Goal: Task Accomplishment & Management: Manage account settings

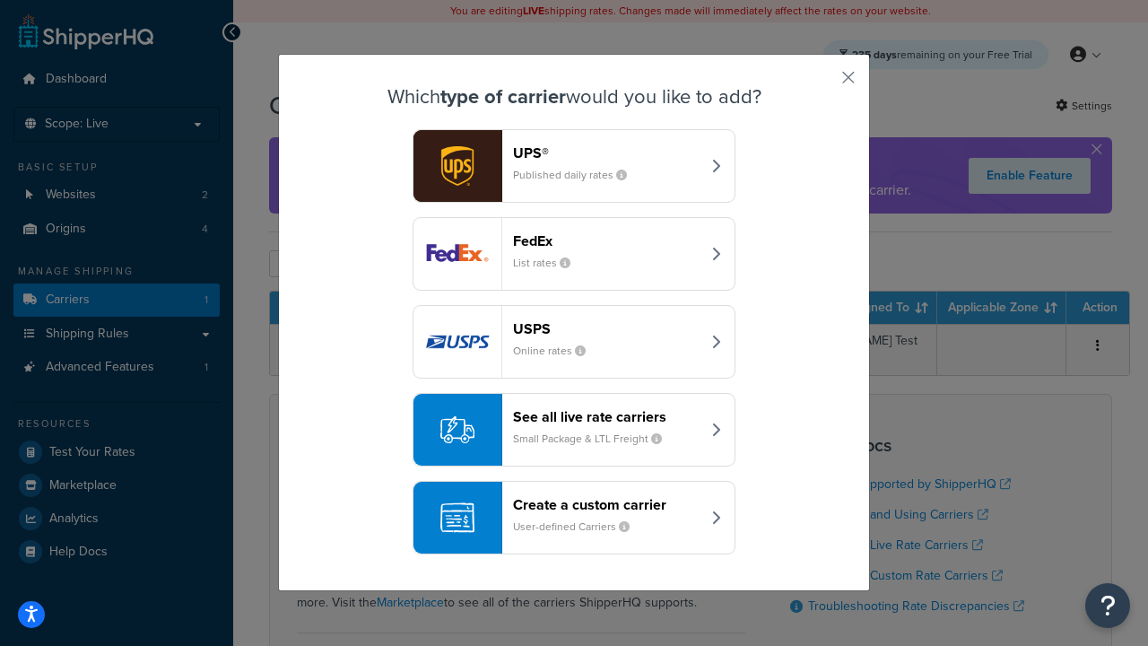
click at [574, 518] on div "Create a custom carrier User-defined Carriers" at bounding box center [606, 517] width 187 height 43
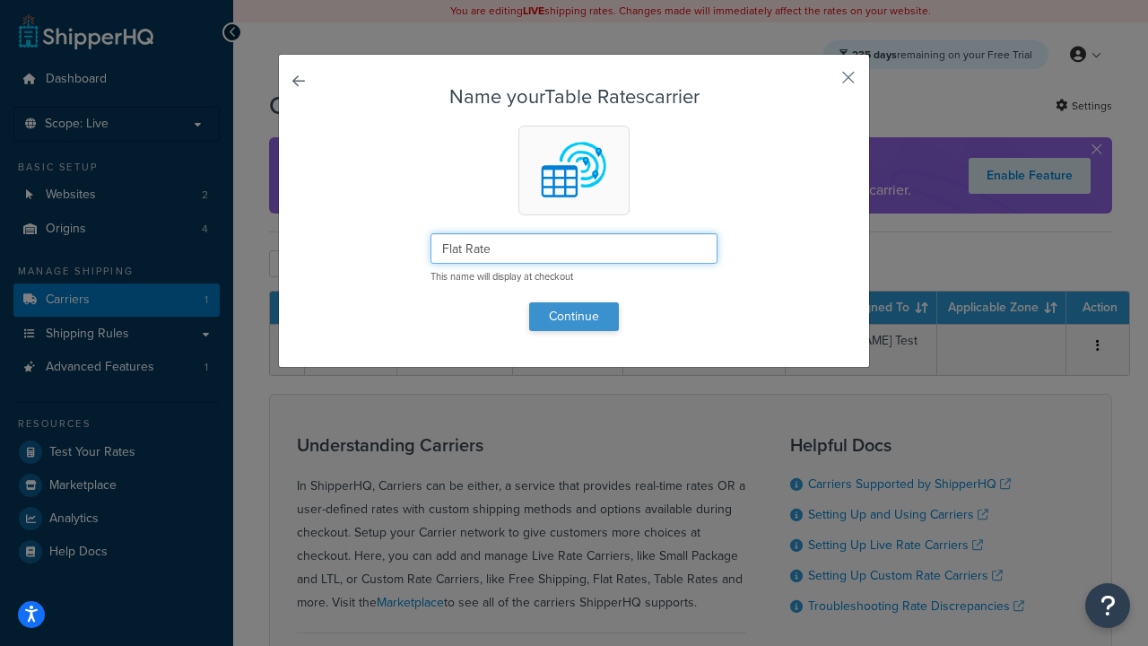
type input "Flat Rate"
click at [574, 316] on button "Continue" at bounding box center [574, 316] width 90 height 29
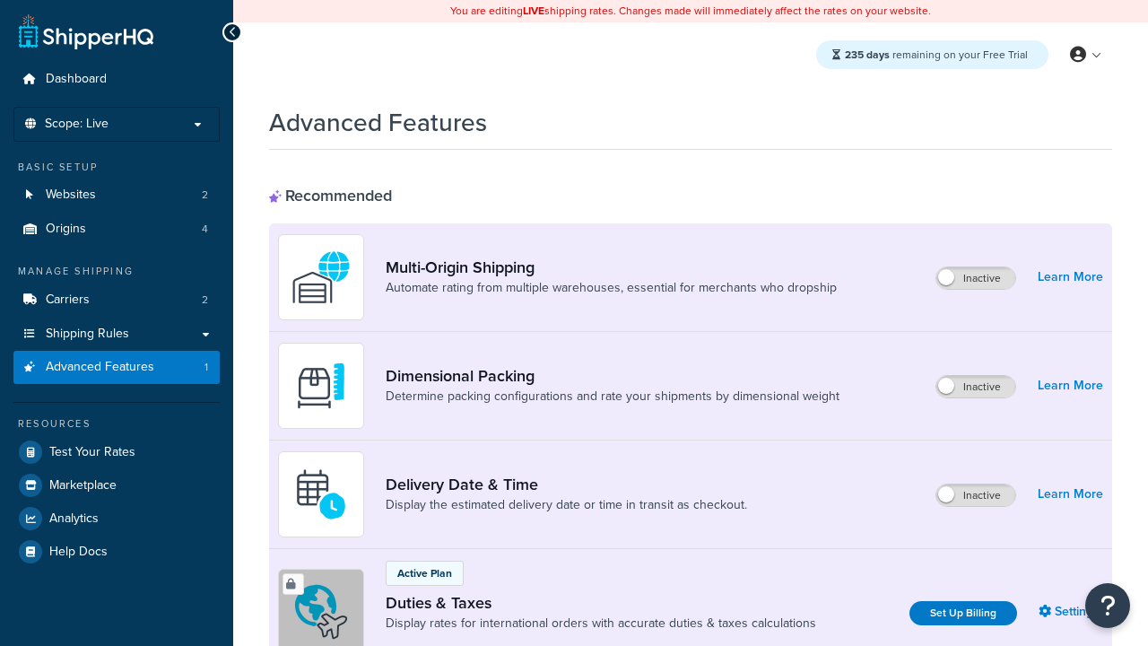
scroll to position [581, 0]
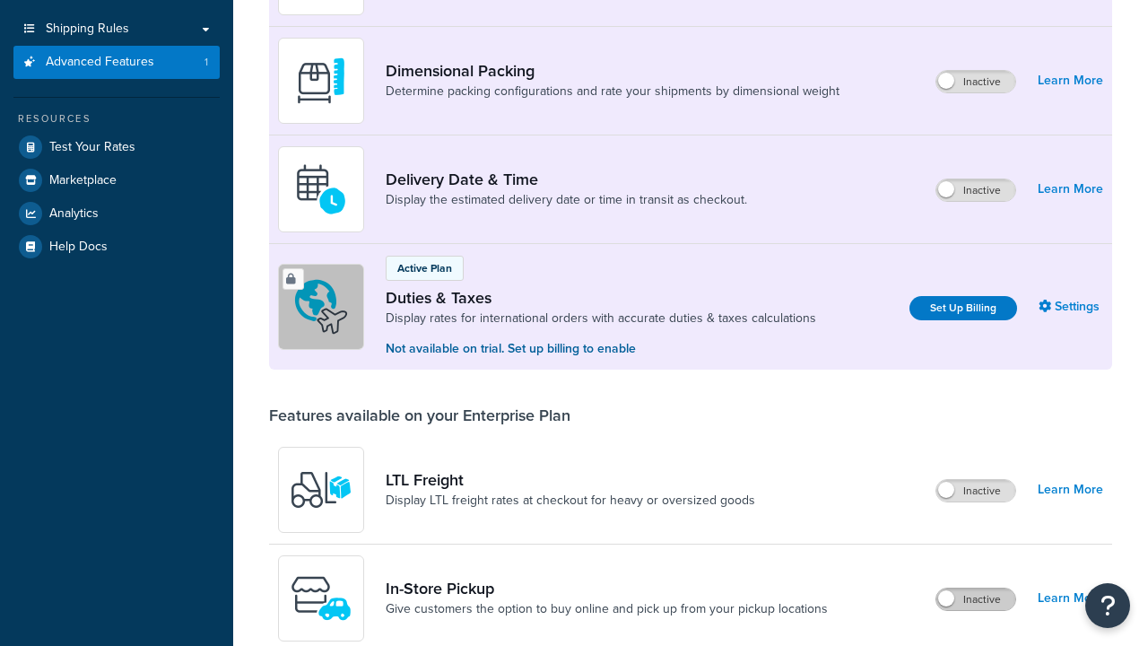
click at [976, 588] on label "Inactive" at bounding box center [975, 599] width 79 height 22
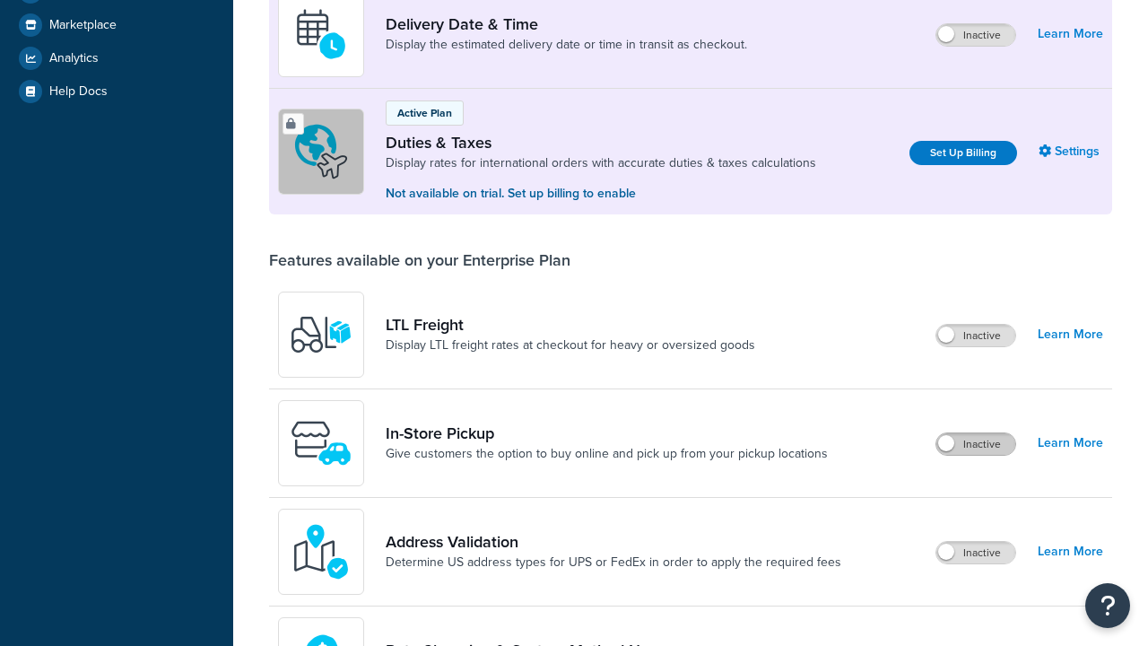
scroll to position [0, 0]
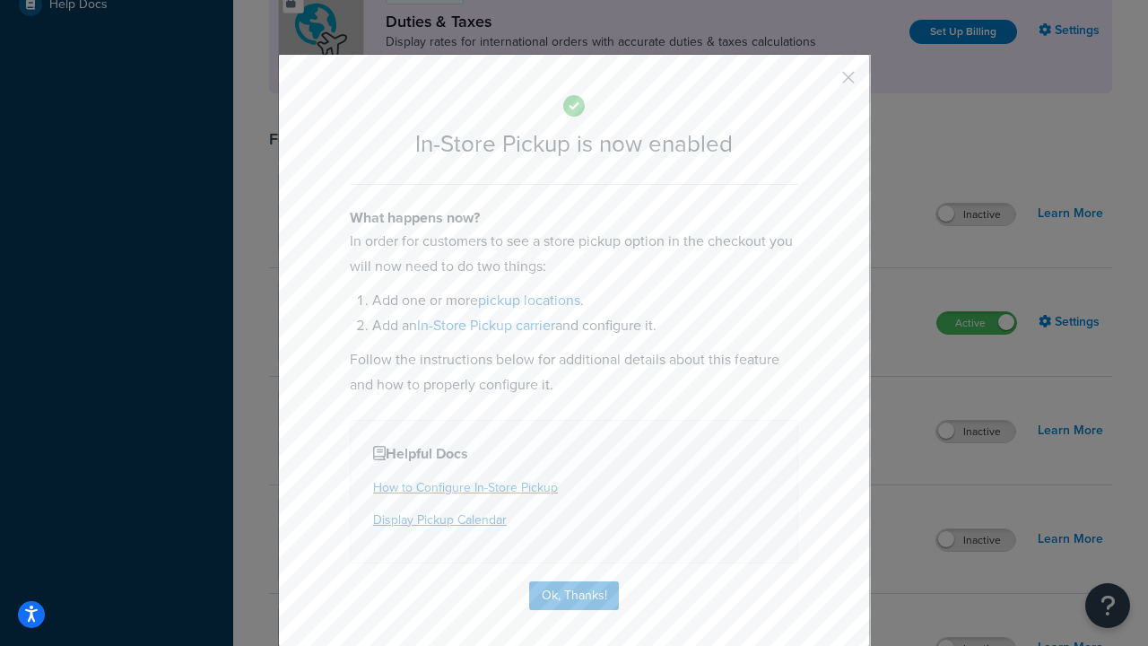
click at [822, 83] on button "button" at bounding box center [822, 84] width 4 height 4
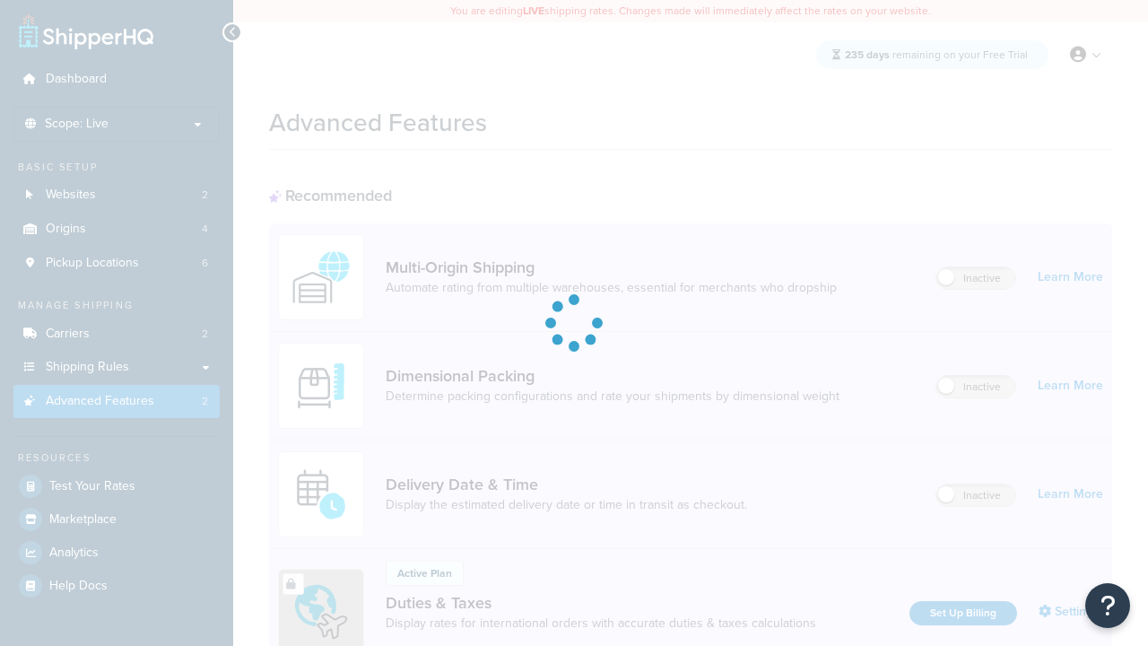
scroll to position [570, 0]
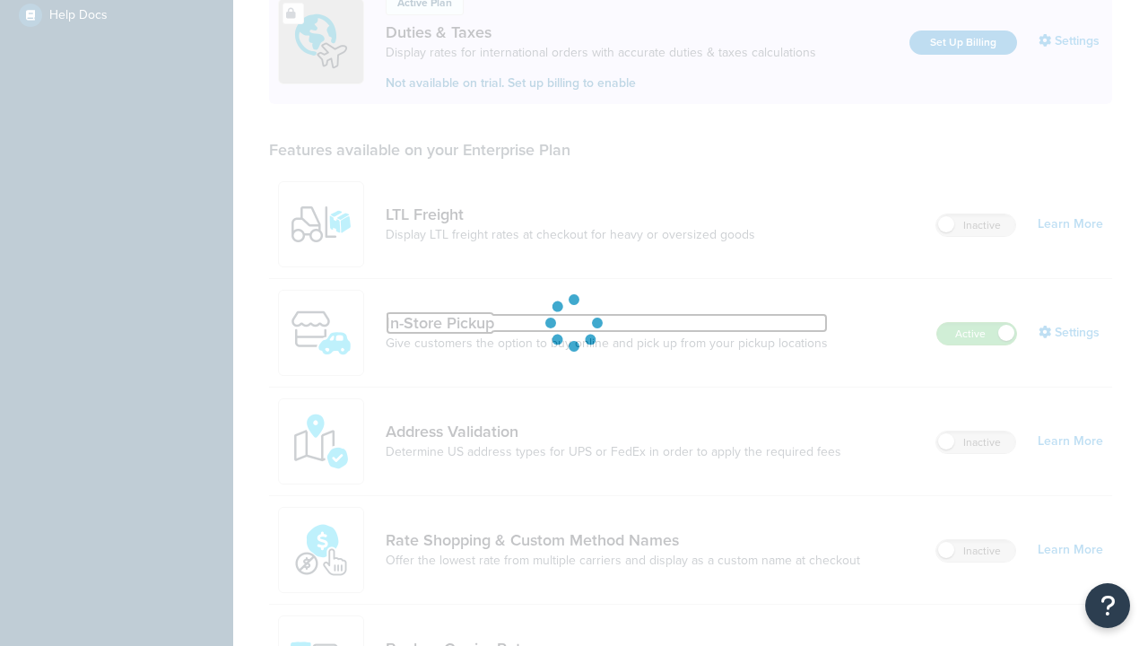
click at [606, 313] on link "In-Store Pickup" at bounding box center [607, 323] width 442 height 20
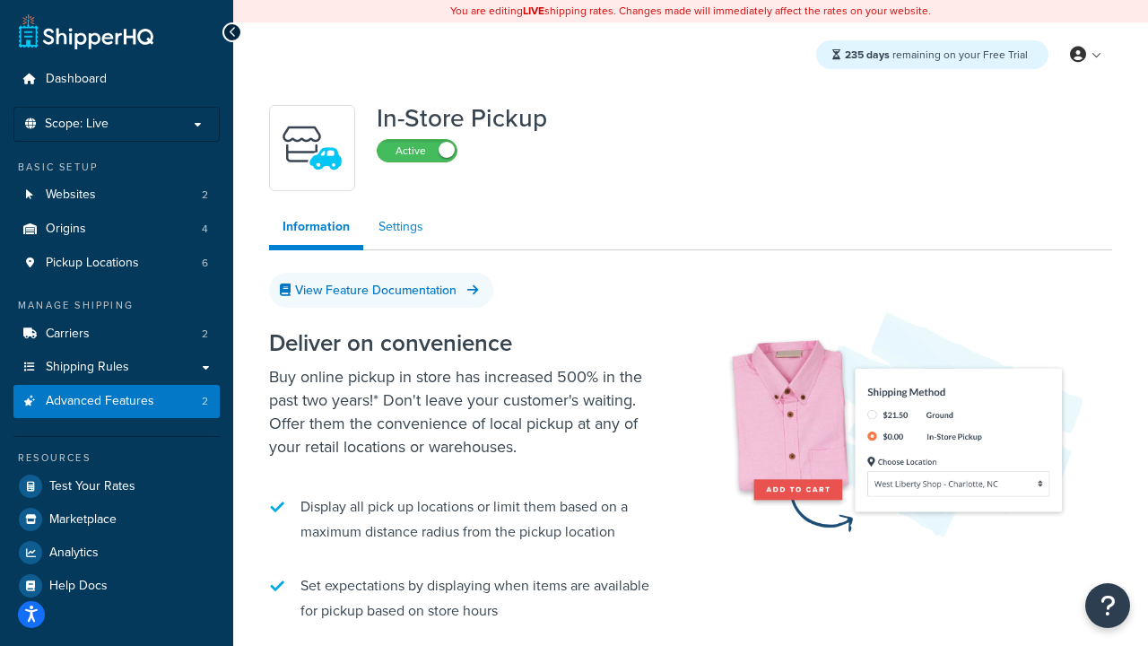
click at [401, 227] on link "Settings" at bounding box center [401, 227] width 72 height 36
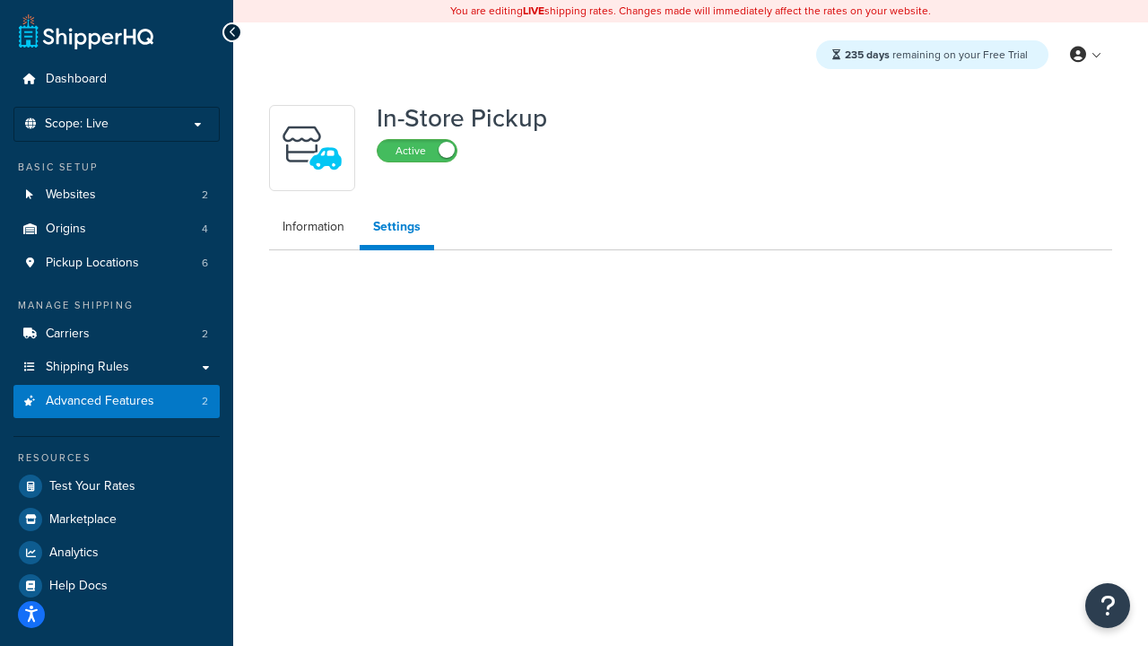
select select "inline"
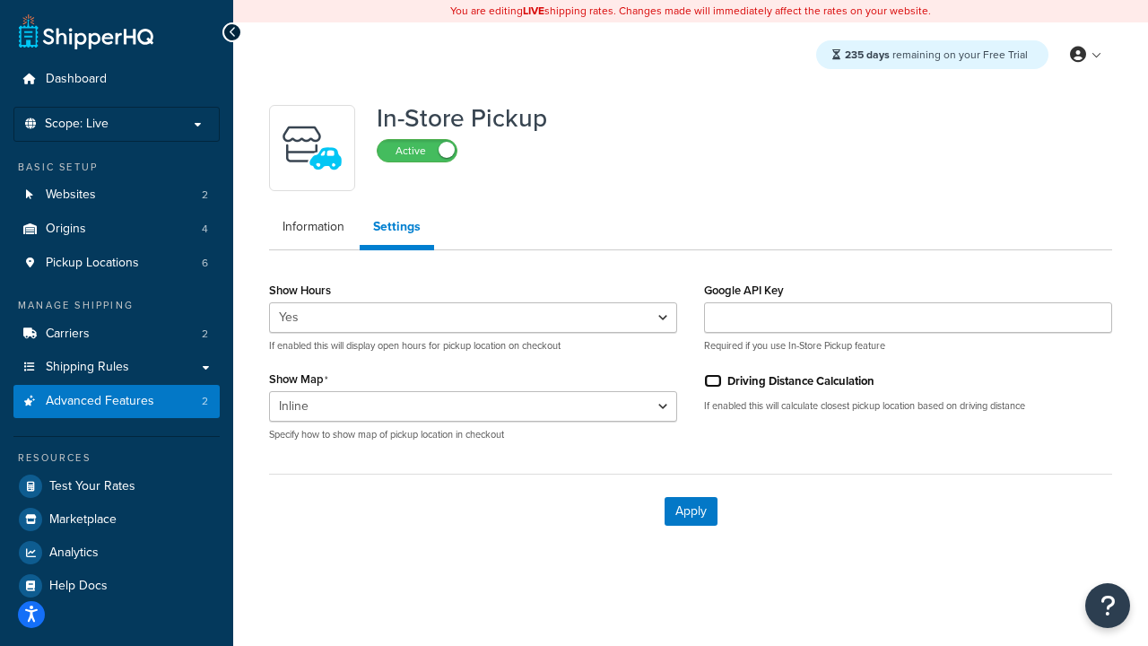
click at [713, 380] on input "Driving Distance Calculation" at bounding box center [713, 380] width 18 height 13
checkbox input "true"
click at [691, 510] on button "Apply" at bounding box center [691, 511] width 53 height 29
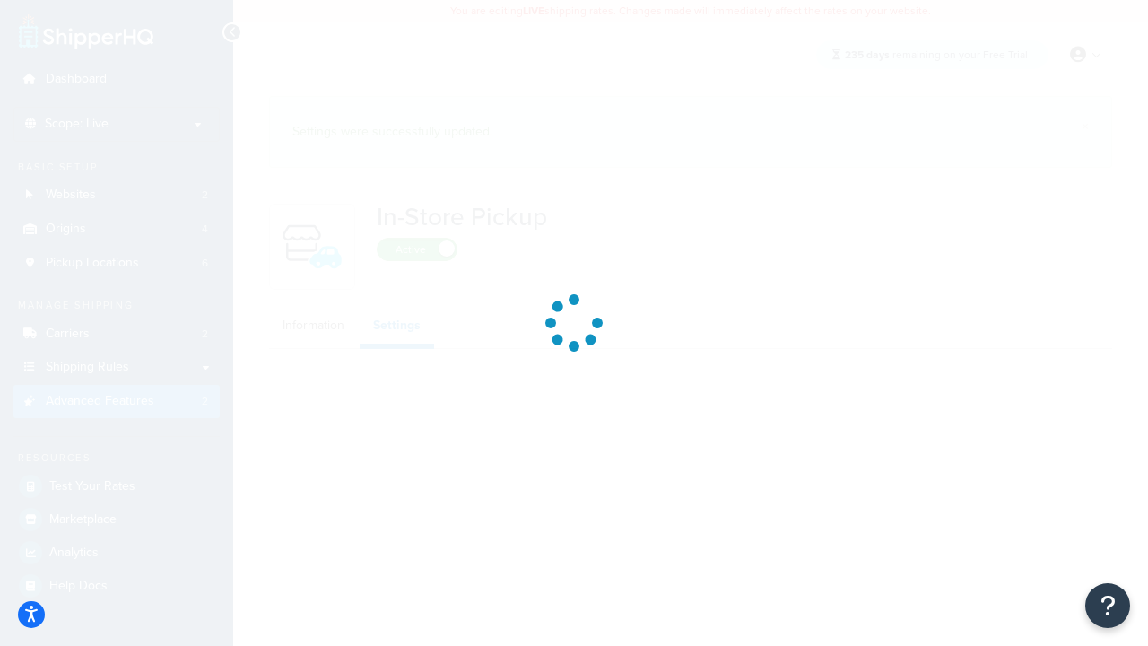
select select "inline"
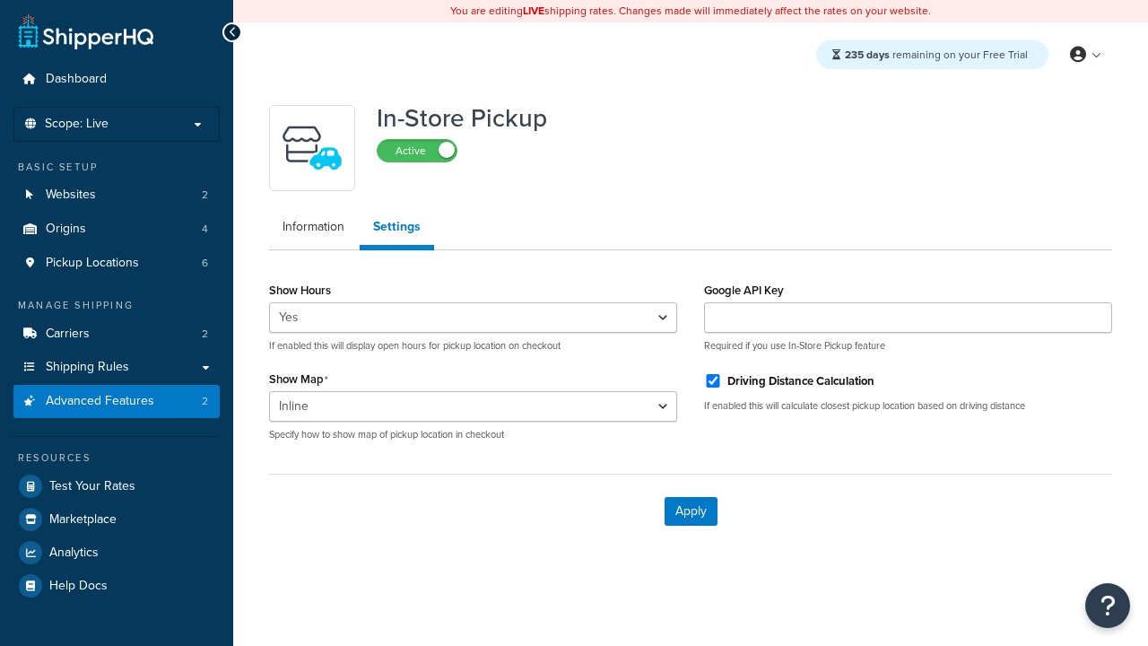
select select "inline"
click at [92, 263] on span "Pickup Locations" at bounding box center [92, 263] width 93 height 15
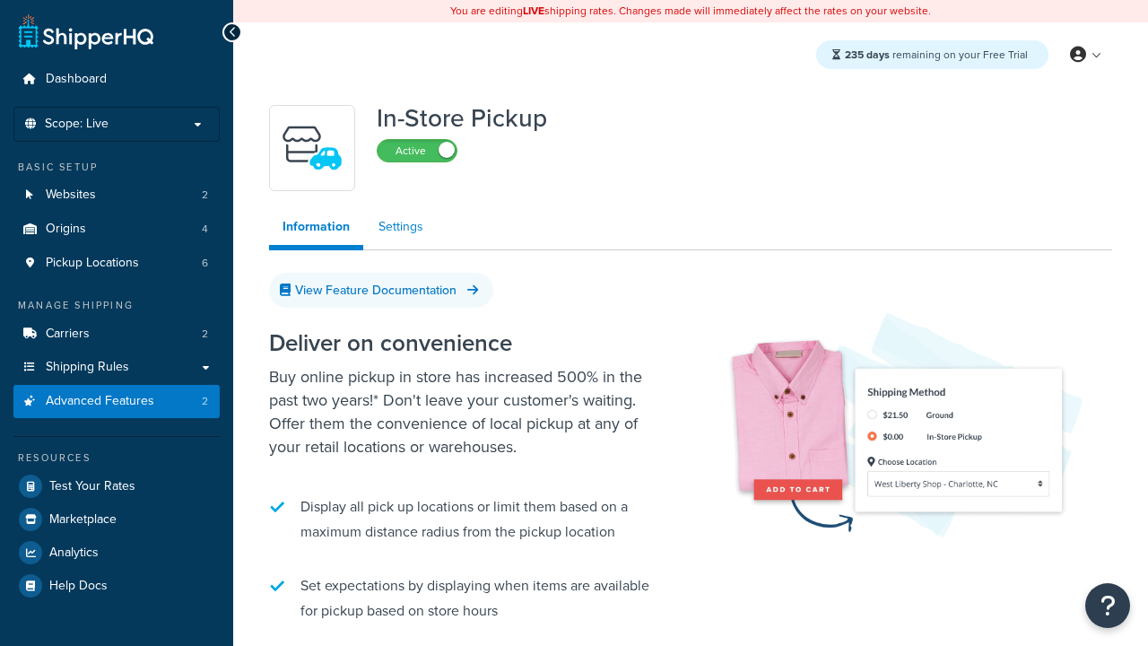
click at [401, 227] on link "Settings" at bounding box center [401, 227] width 72 height 36
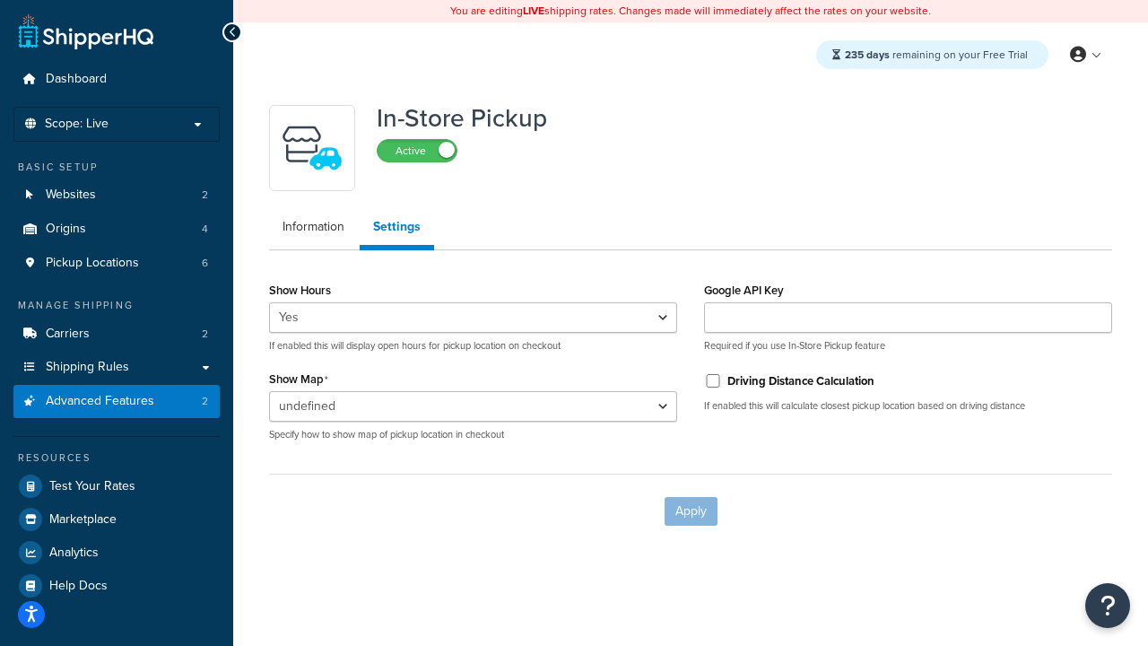
select select "inline"
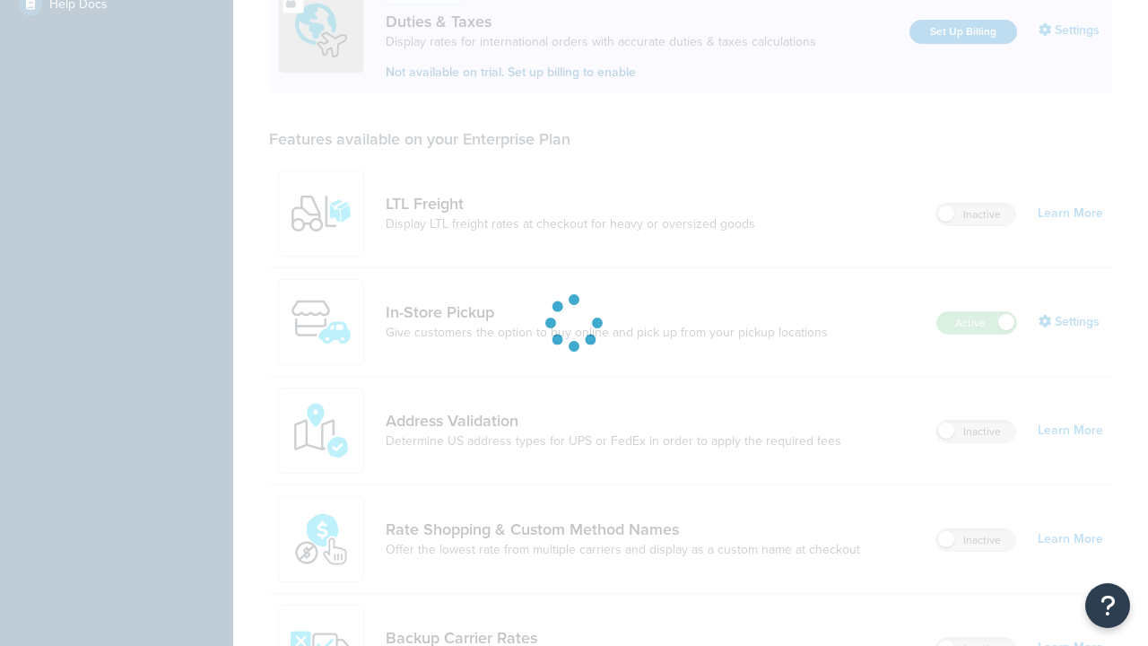
scroll to position [547, 0]
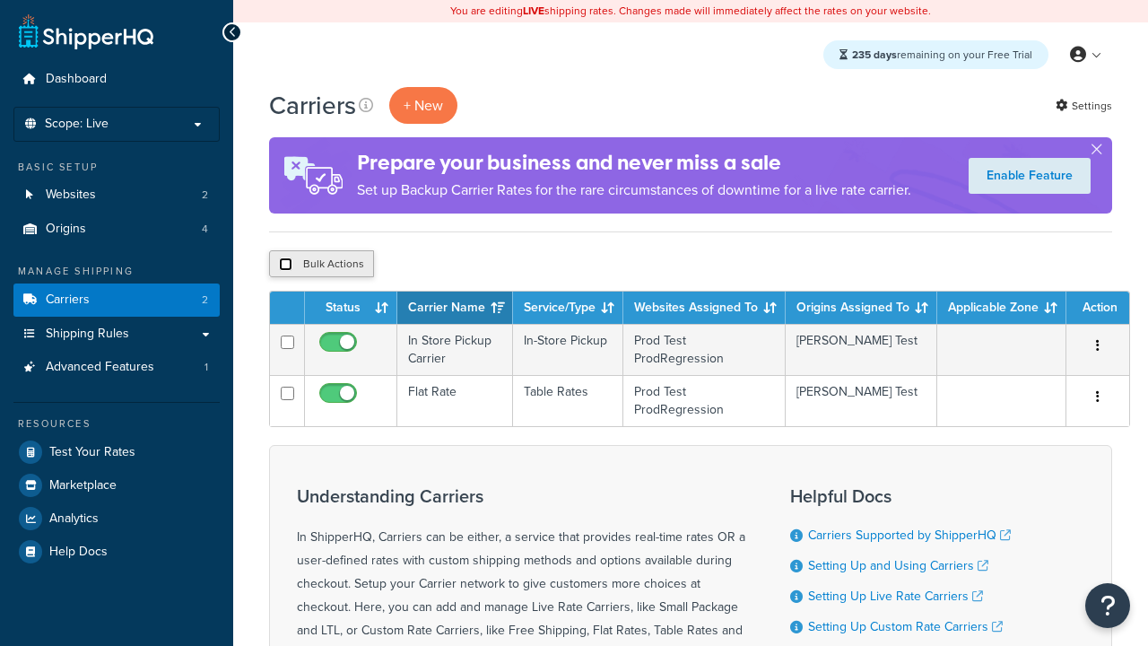
click at [285, 265] on input "checkbox" at bounding box center [285, 263] width 13 height 13
checkbox input "true"
click at [0, 0] on button "Delete" at bounding box center [0, 0] width 0 height 0
